Goal: Task Accomplishment & Management: Use online tool/utility

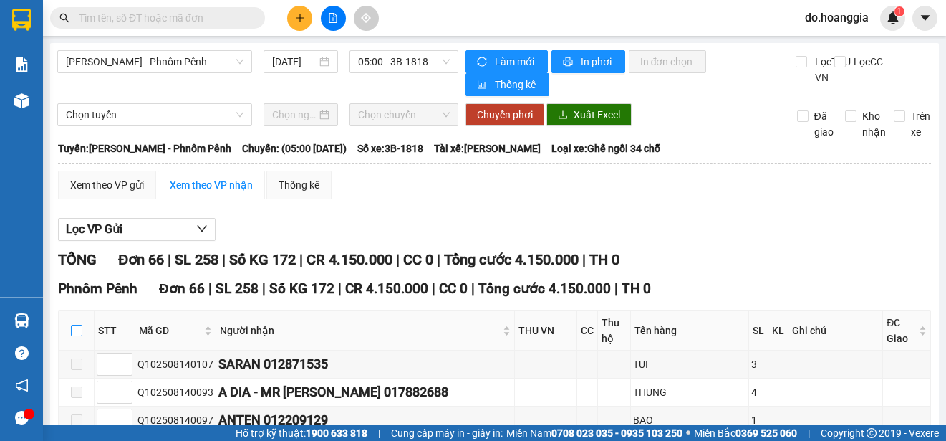
click at [77, 325] on input "checkbox" at bounding box center [76, 330] width 11 height 11
checkbox input "true"
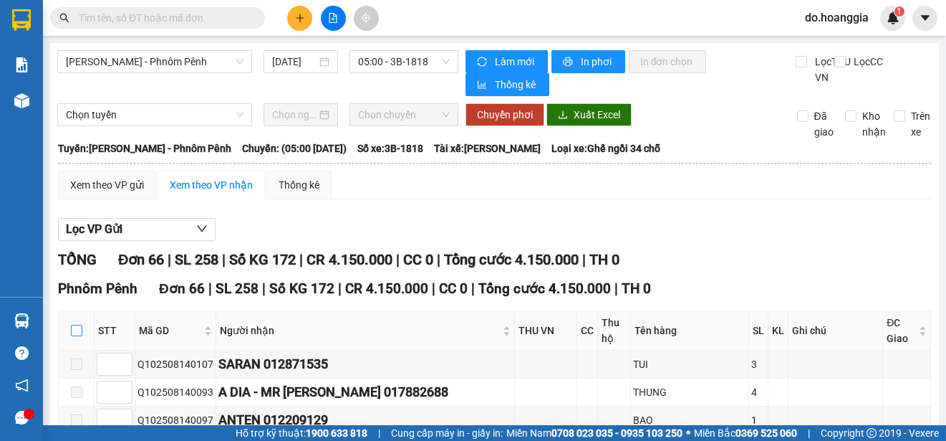
checkbox input "true"
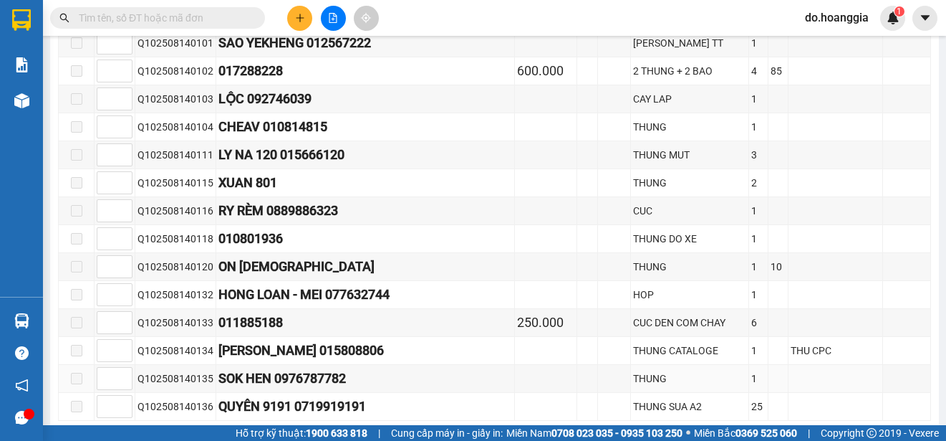
scroll to position [1833, 0]
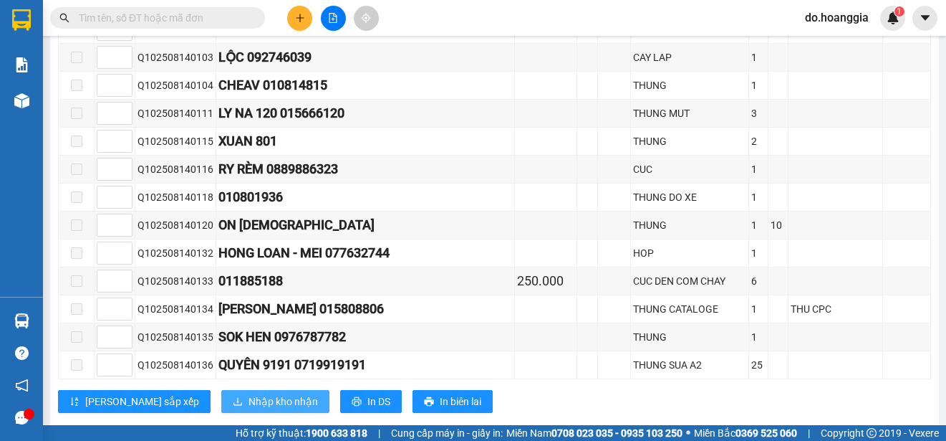
click at [249, 393] on span "Nhập kho nhận" at bounding box center [283, 401] width 69 height 16
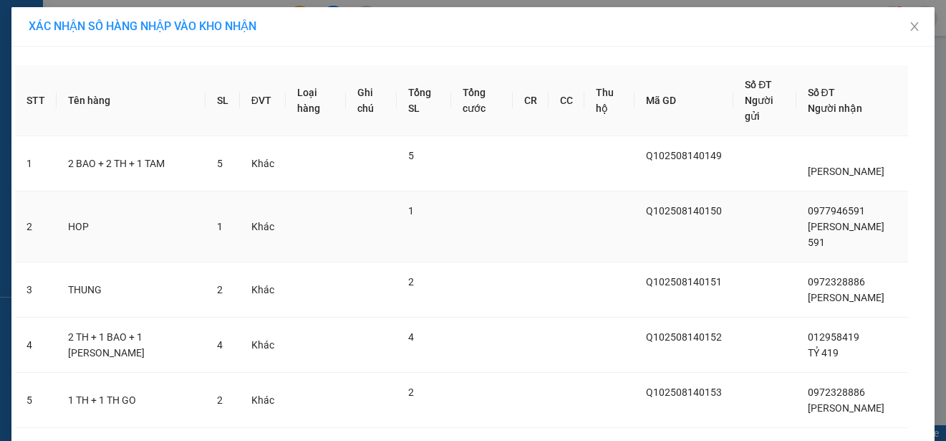
scroll to position [60, 0]
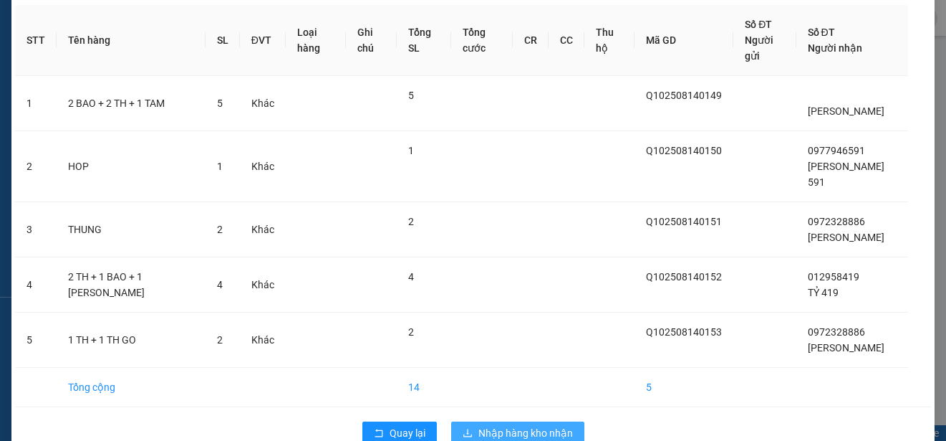
click at [519, 425] on span "Nhập hàng kho nhận" at bounding box center [526, 433] width 95 height 16
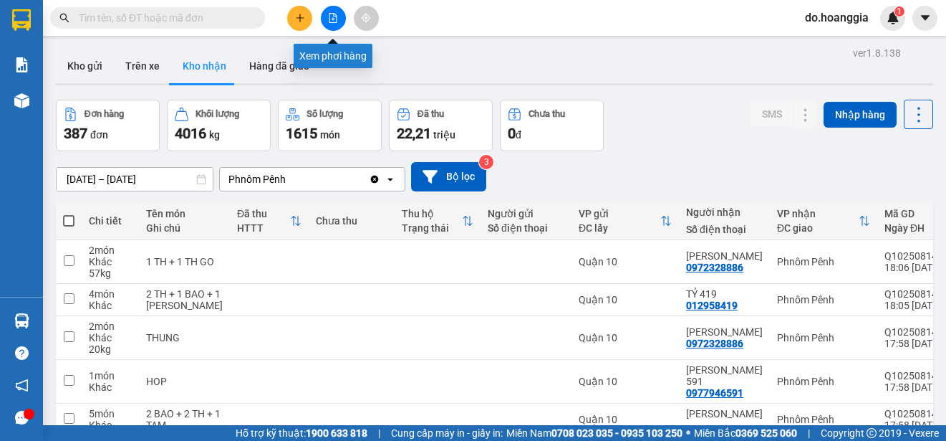
click at [332, 21] on icon "file-add" at bounding box center [333, 18] width 10 height 10
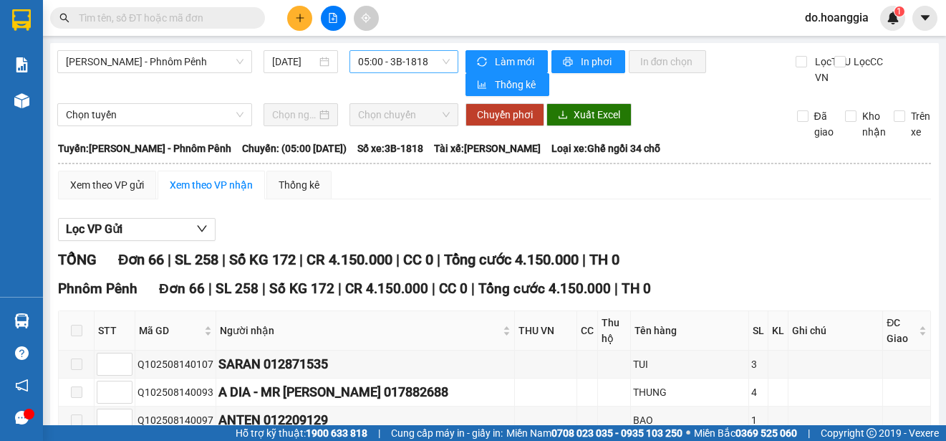
click at [413, 59] on span "05:00 - 3B-1818" at bounding box center [404, 61] width 92 height 21
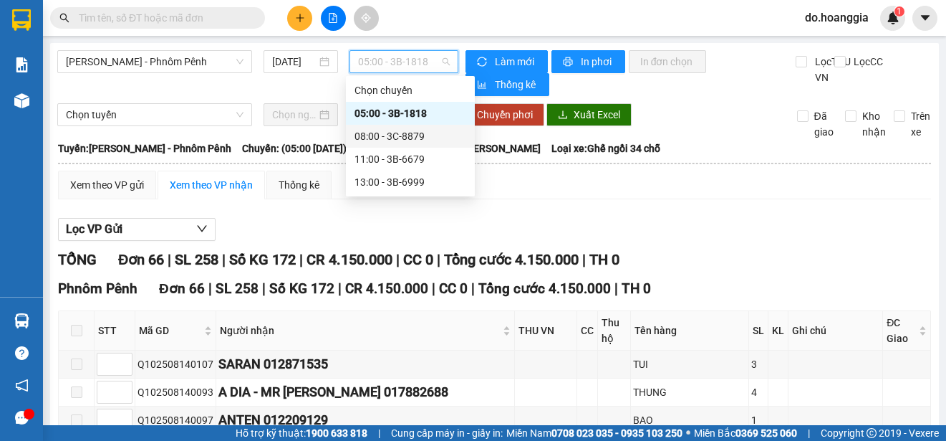
click at [428, 133] on div "08:00 - 3C-8879" at bounding box center [411, 136] width 112 height 16
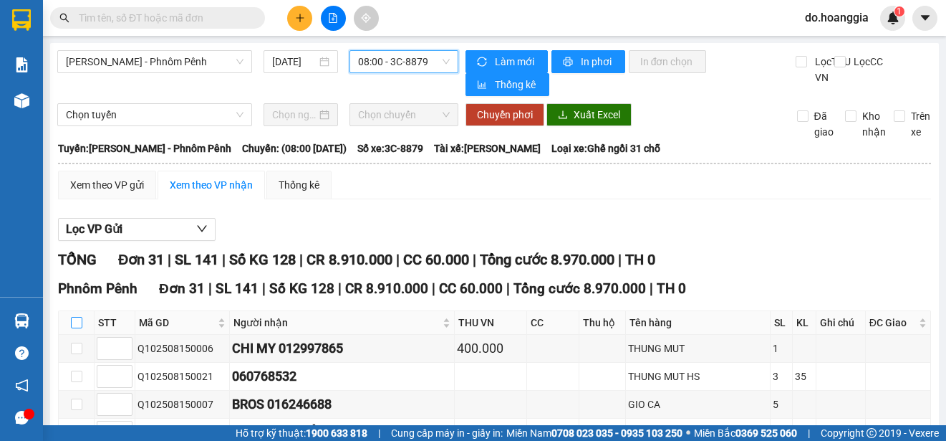
click at [76, 326] on input "checkbox" at bounding box center [76, 322] width 11 height 11
checkbox input "true"
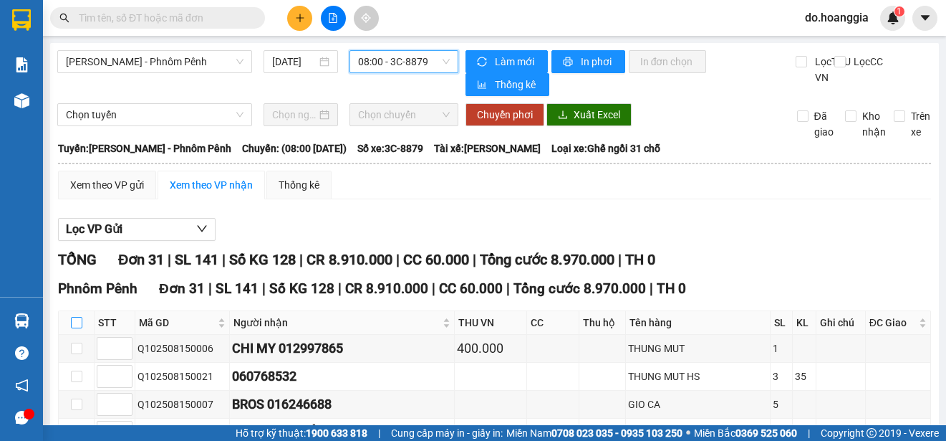
checkbox input "true"
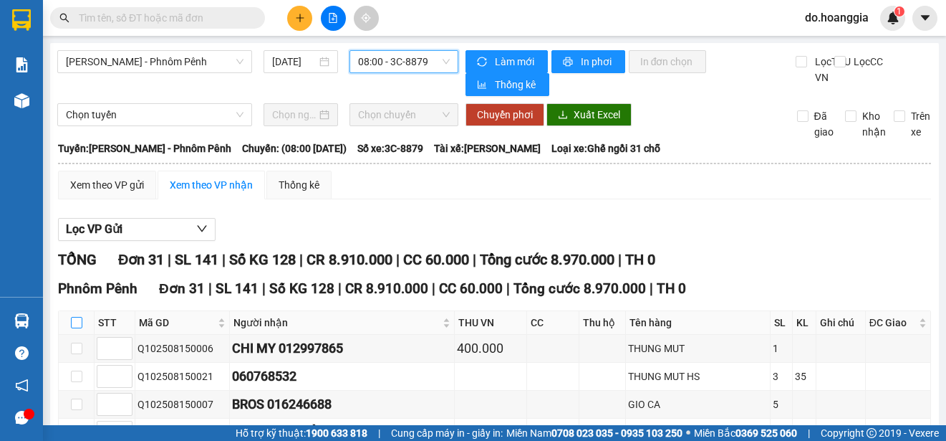
checkbox input "true"
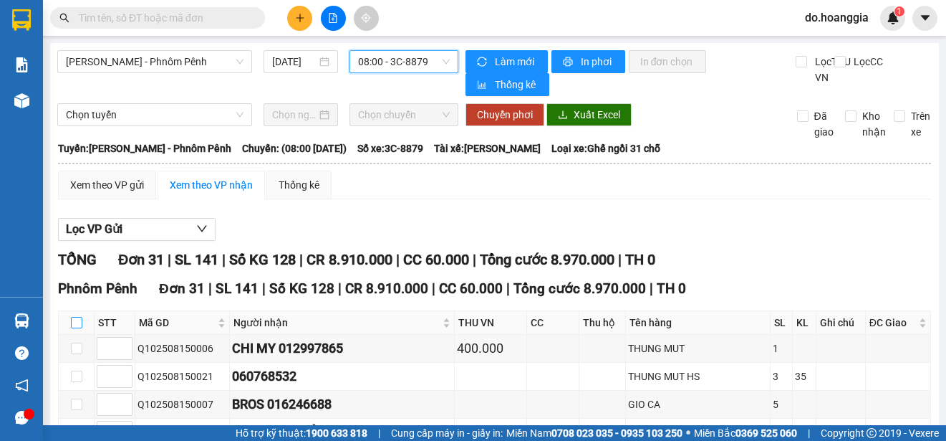
checkbox input "true"
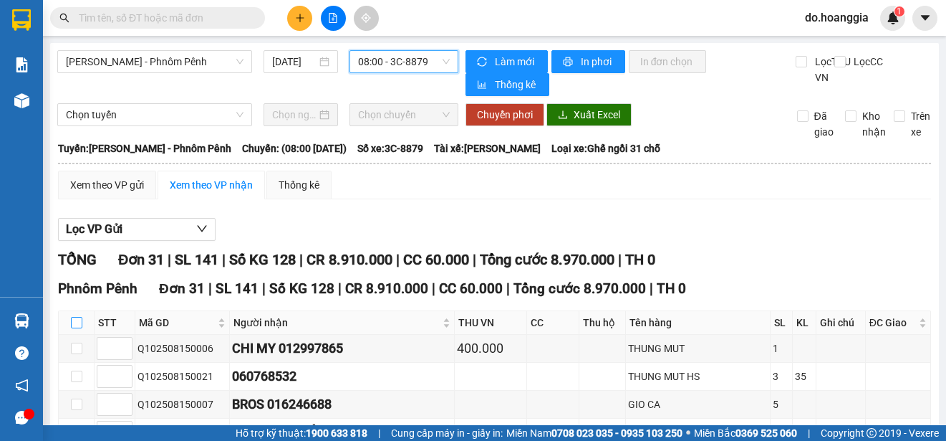
checkbox input "true"
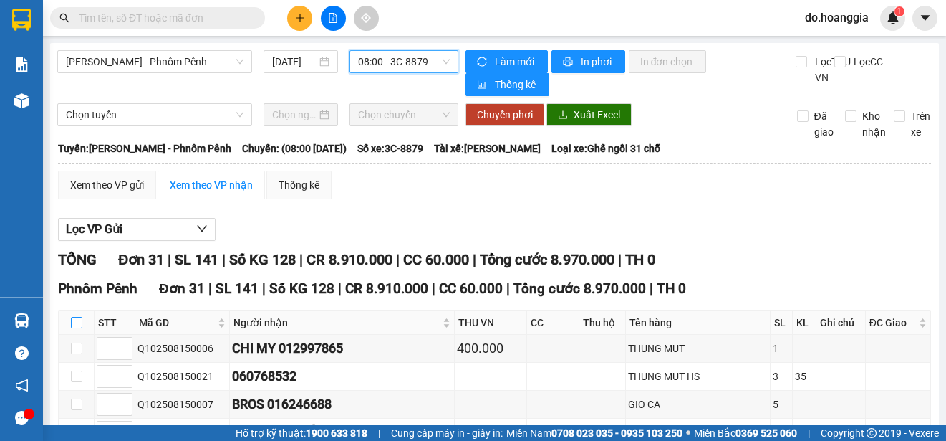
checkbox input "true"
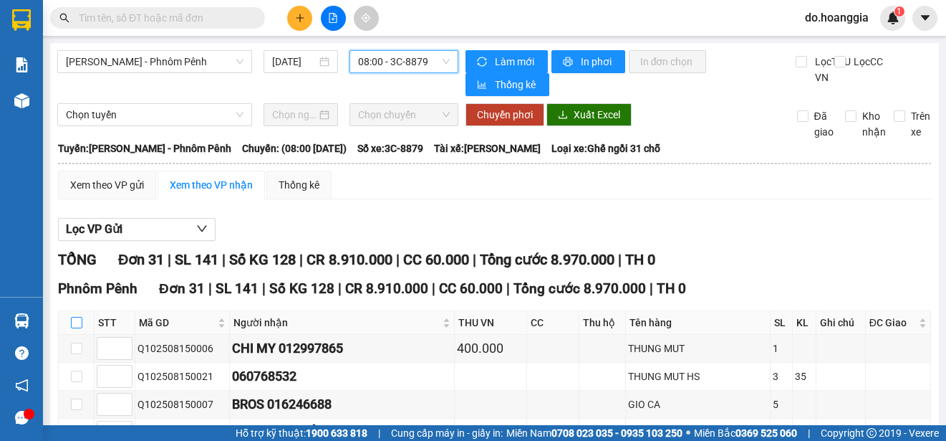
checkbox input "true"
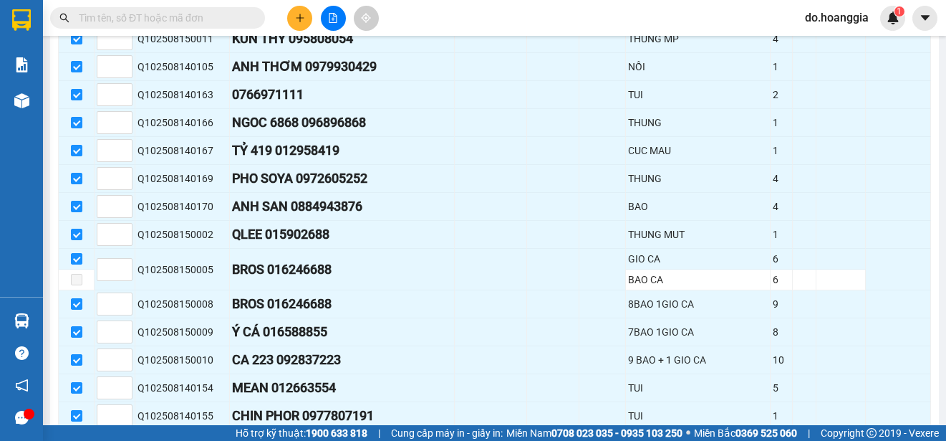
scroll to position [868, 0]
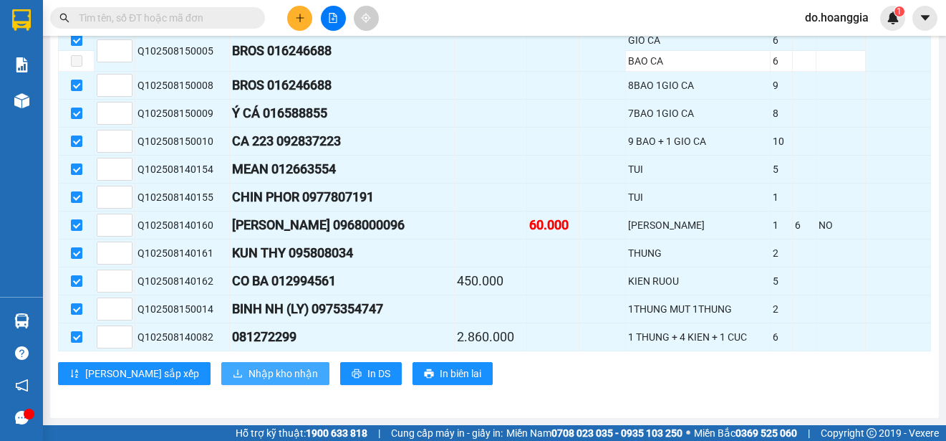
click at [249, 377] on span "Nhập kho nhận" at bounding box center [283, 373] width 69 height 16
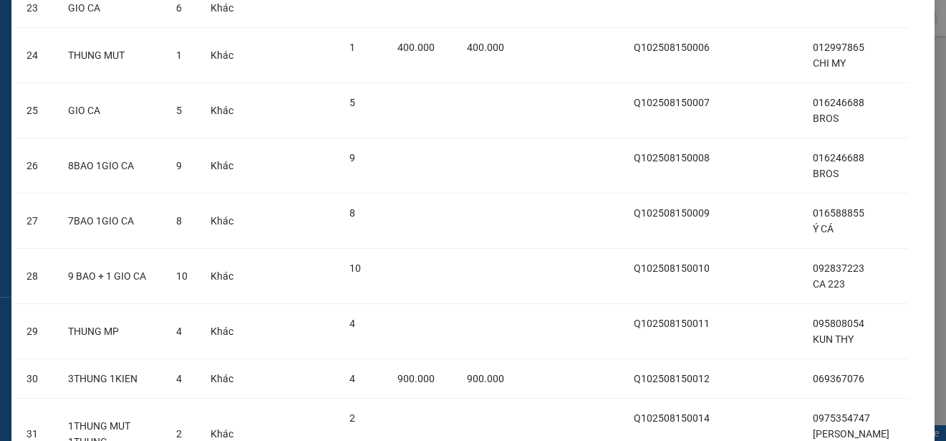
scroll to position [1487, 0]
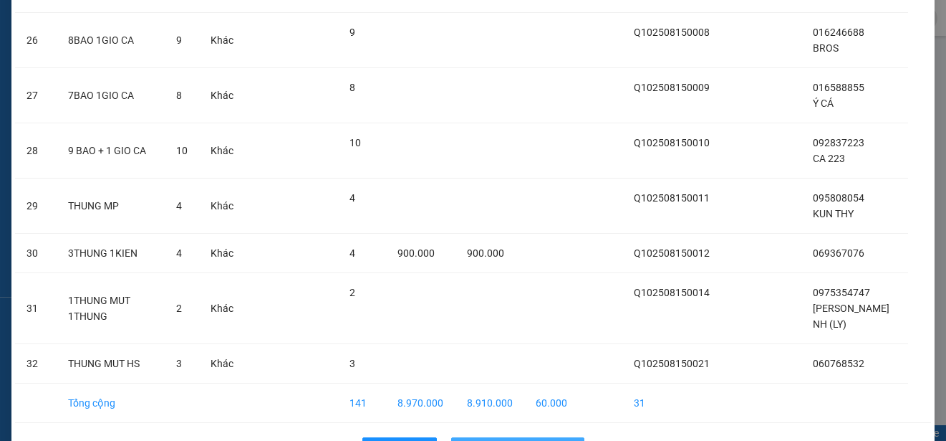
click at [539, 440] on span "Nhập hàng kho nhận" at bounding box center [526, 449] width 95 height 16
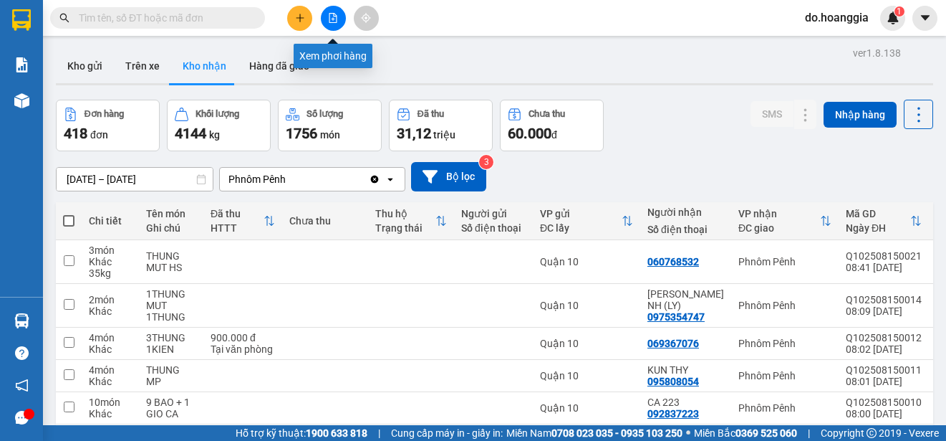
click at [335, 17] on icon "file-add" at bounding box center [333, 18] width 10 height 10
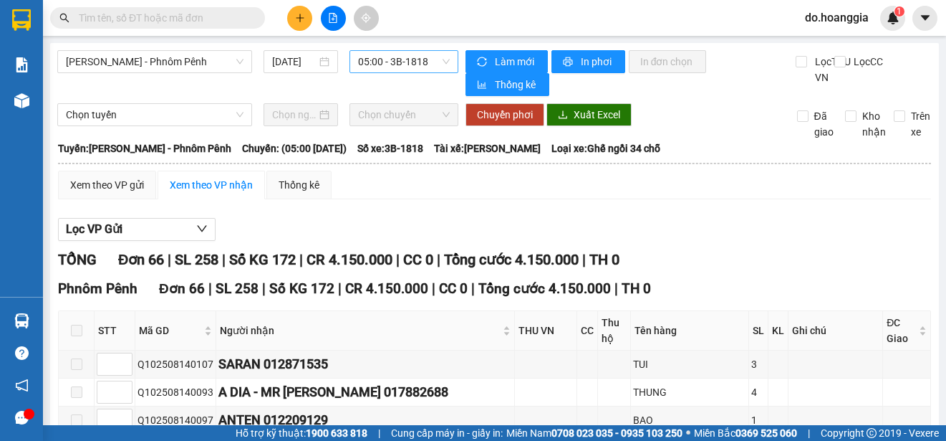
click at [418, 60] on span "05:00 - 3B-1818" at bounding box center [404, 61] width 92 height 21
click at [583, 62] on span "In phơi" at bounding box center [597, 62] width 33 height 16
click at [418, 62] on span "05:00 - 3B-1818" at bounding box center [404, 61] width 92 height 21
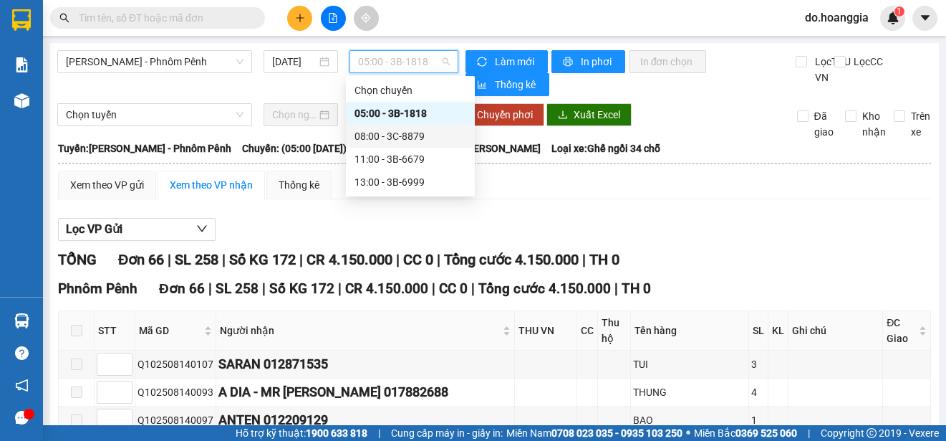
click at [414, 135] on div "08:00 - 3C-8879" at bounding box center [411, 136] width 112 height 16
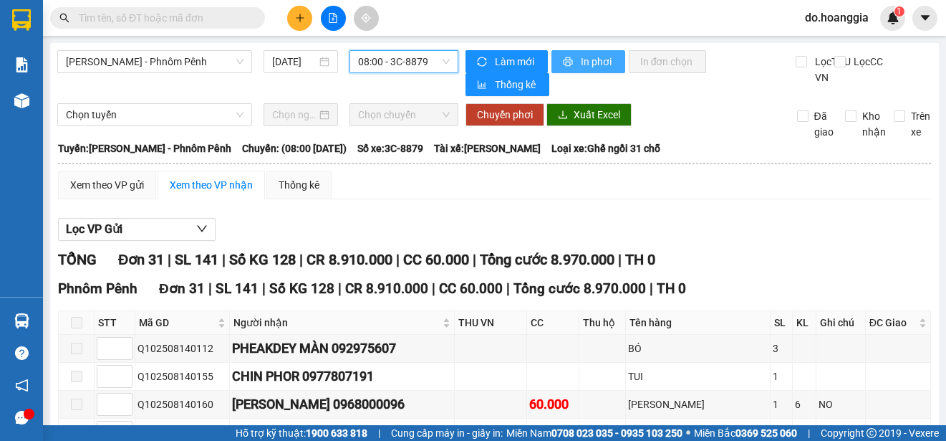
click at [593, 56] on span "In phơi" at bounding box center [597, 62] width 33 height 16
